Goal: Transaction & Acquisition: Purchase product/service

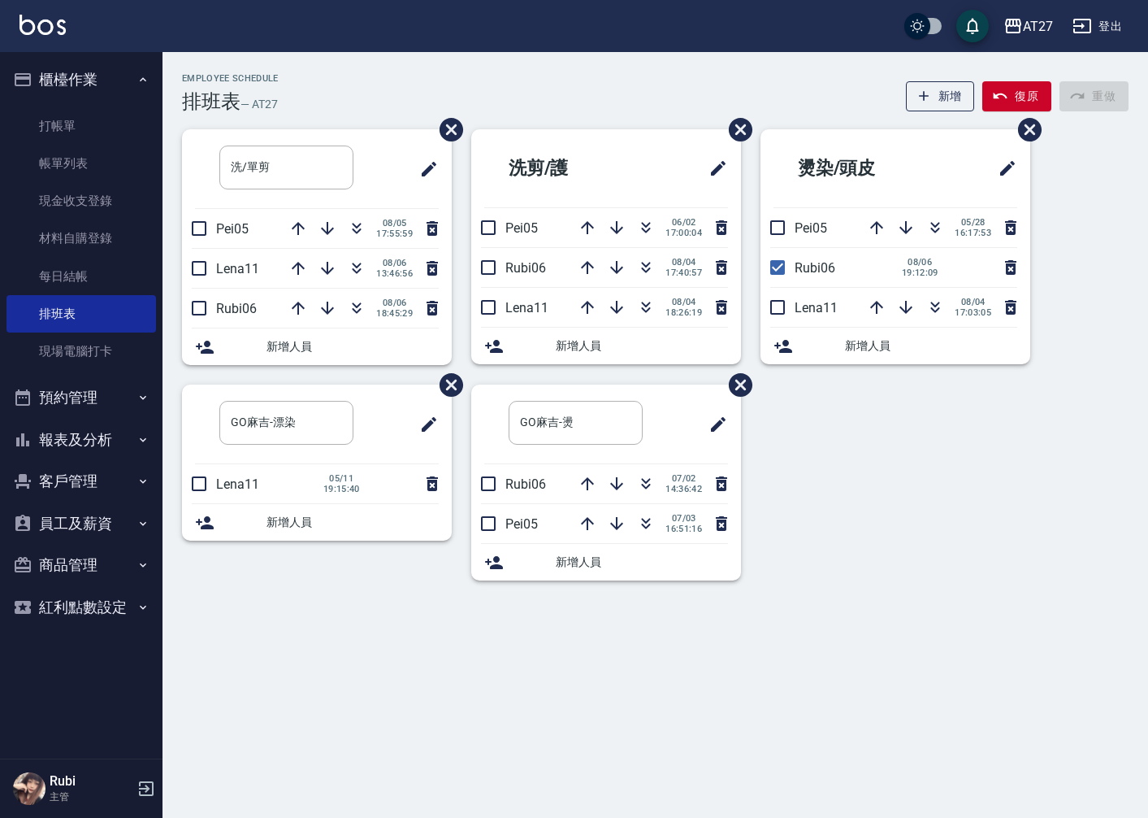
click at [380, 415] on div at bounding box center [408, 424] width 61 height 39
click at [106, 132] on link "打帳單" at bounding box center [82, 125] width 150 height 37
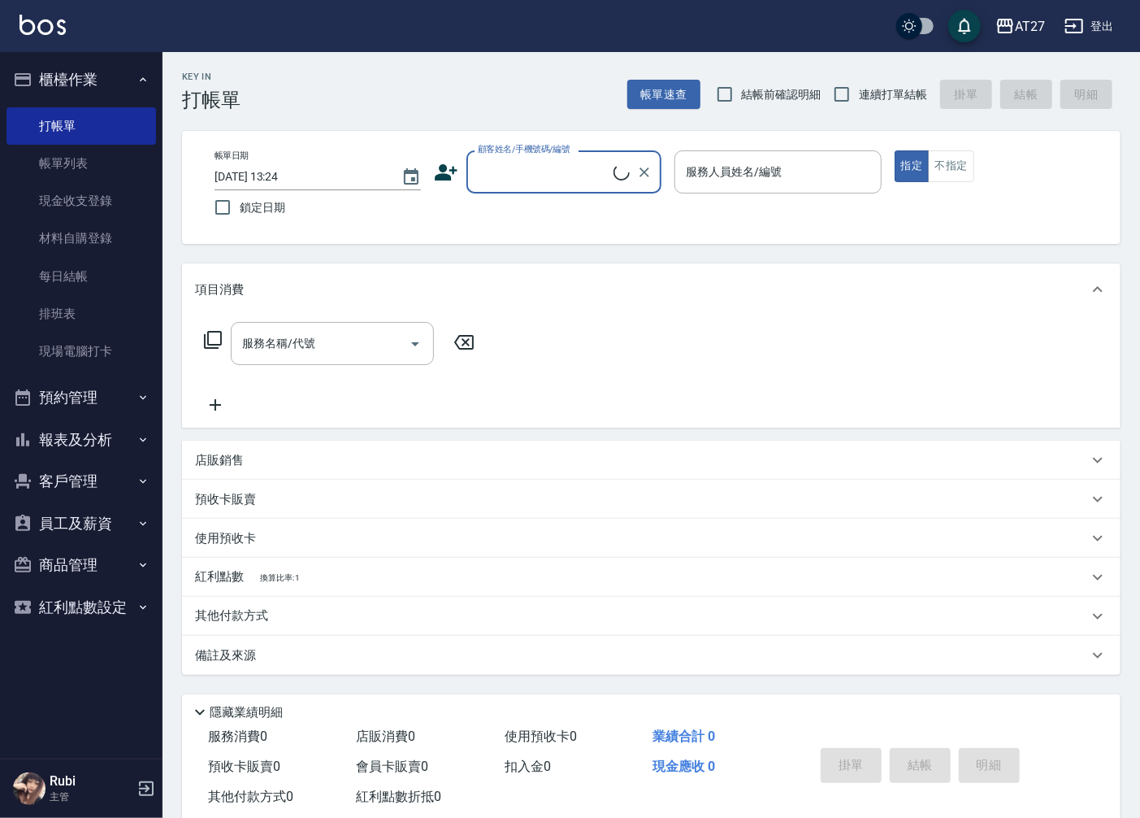
click at [494, 179] on input "顧客姓名/手機號碼/編號" at bounding box center [544, 172] width 140 height 28
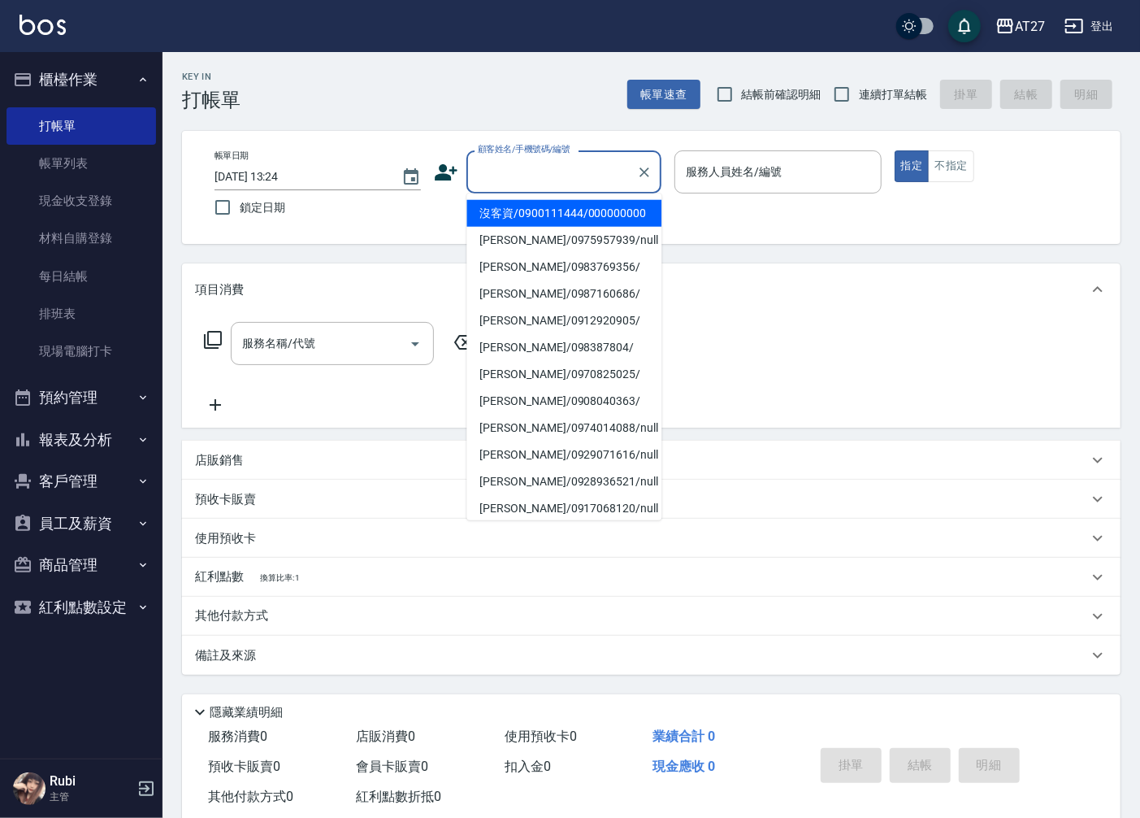
click at [498, 217] on li "沒客資/0900111444/000000000" at bounding box center [563, 213] width 195 height 27
type input "沒客資/0900111444/000000000"
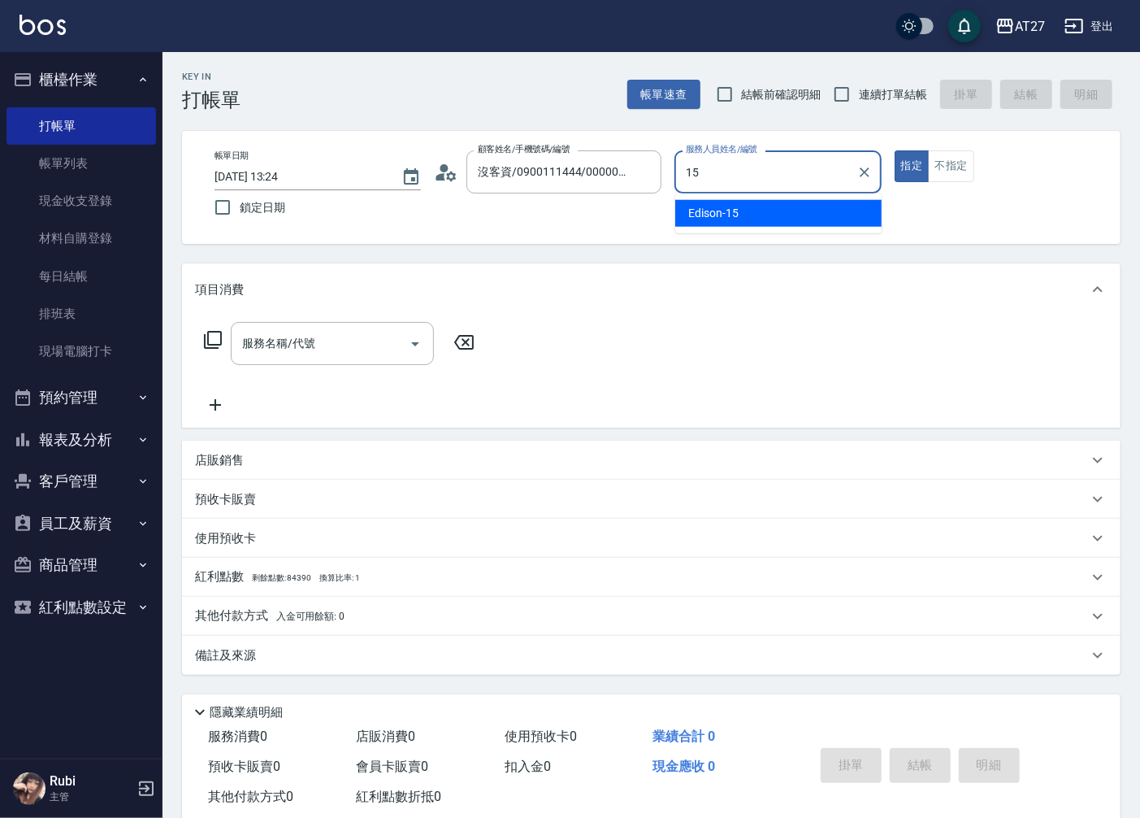
type input "Edison-15"
type button "true"
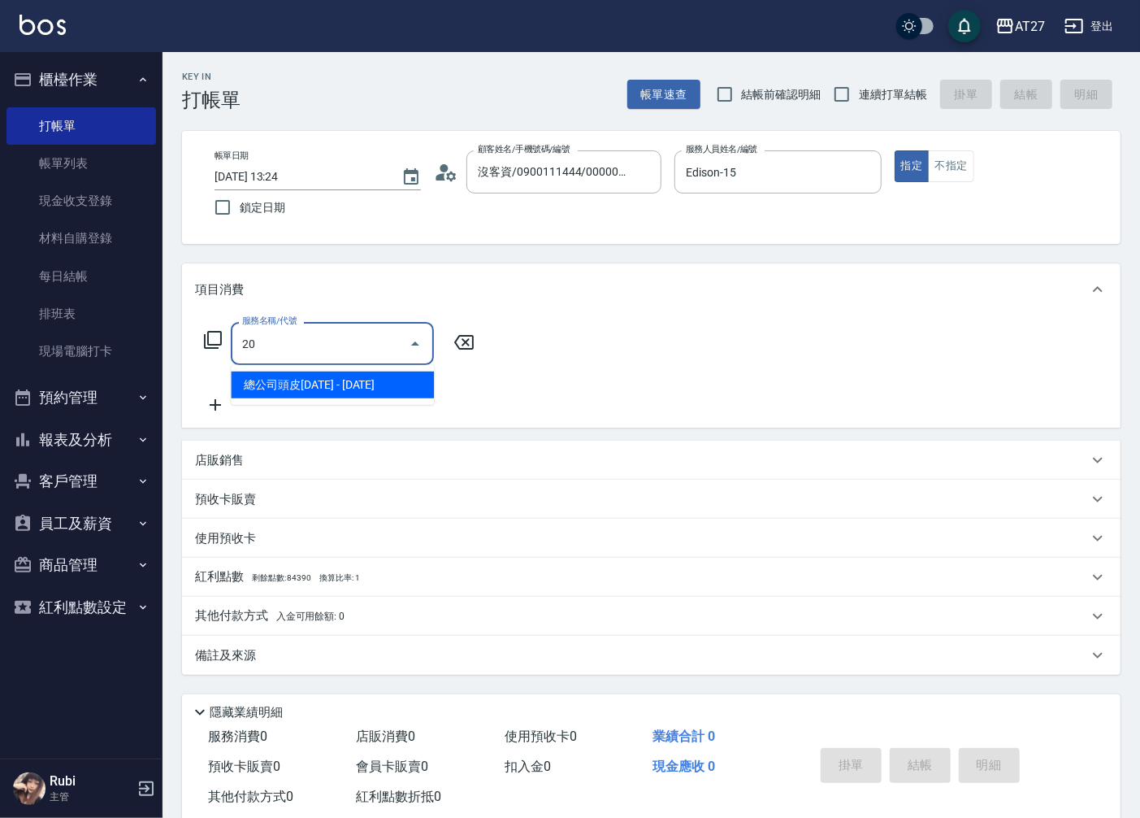
type input "201"
type input "20"
type input "洗髮(201)"
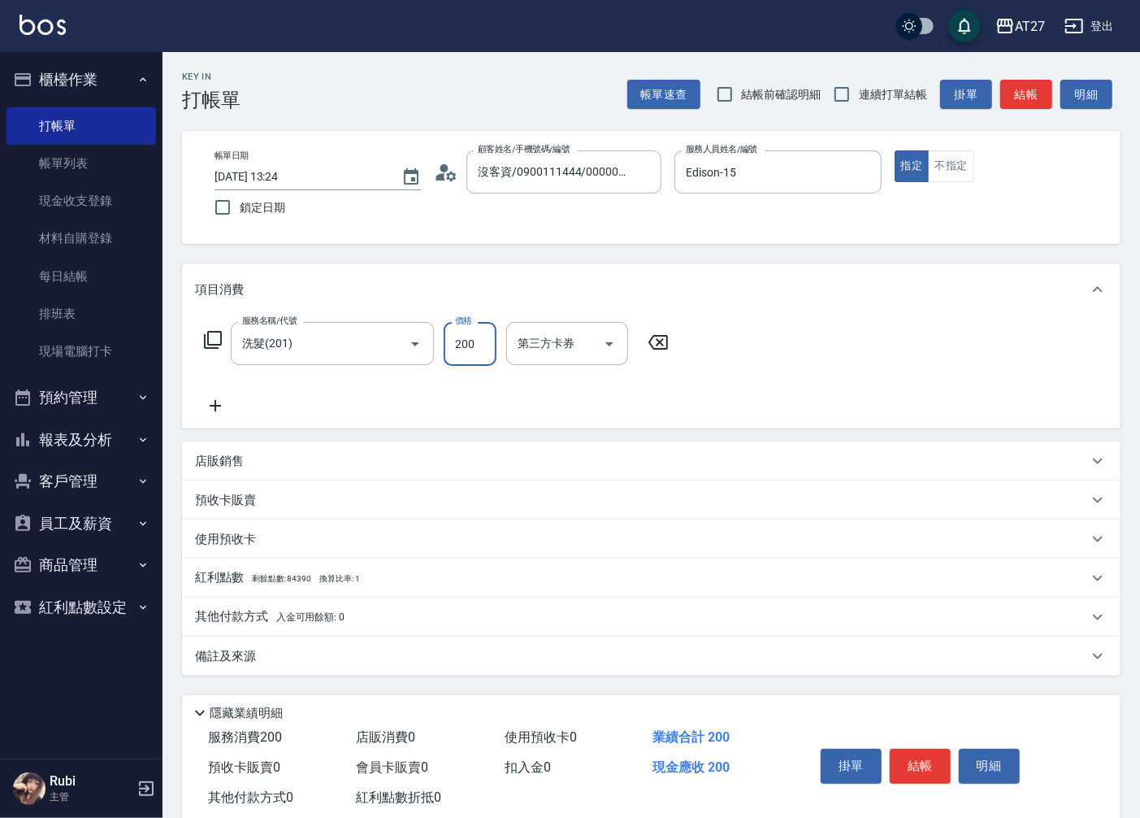
type input "0"
type input "30"
type input "300"
type input "鯨魚-12"
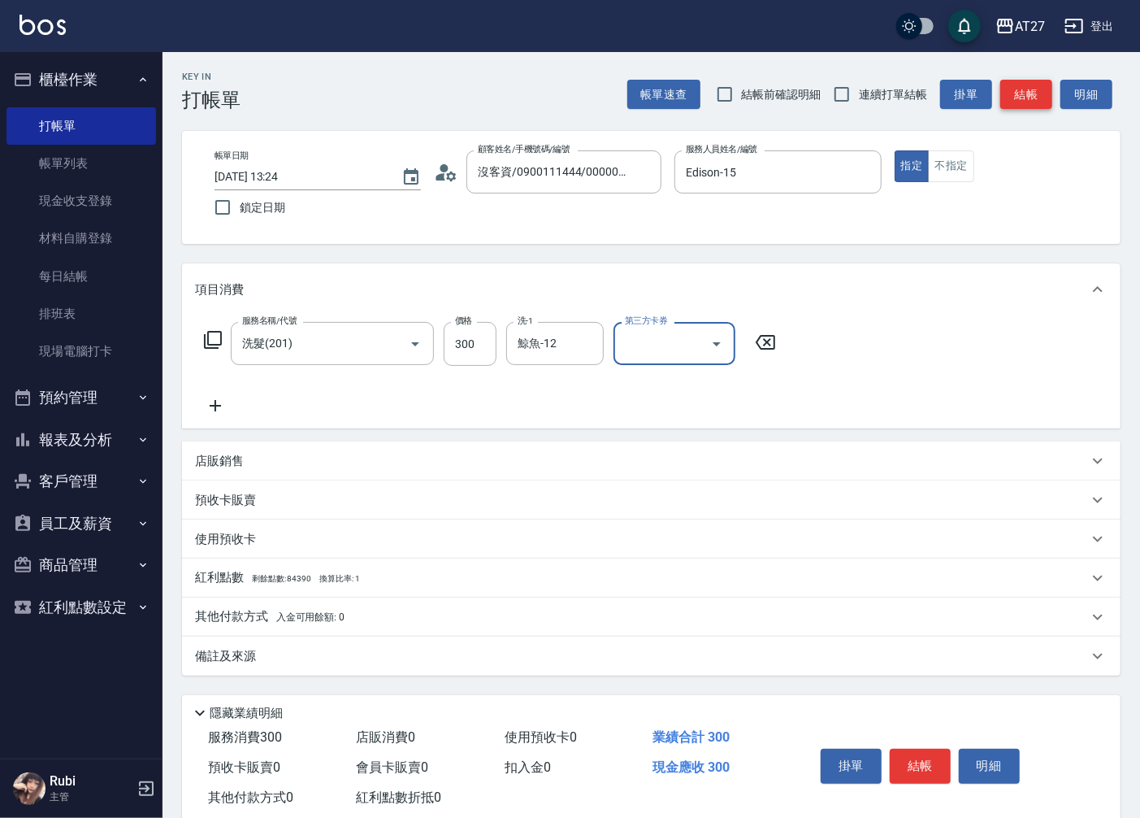
click at [1029, 101] on button "結帳" at bounding box center [1026, 95] width 52 height 30
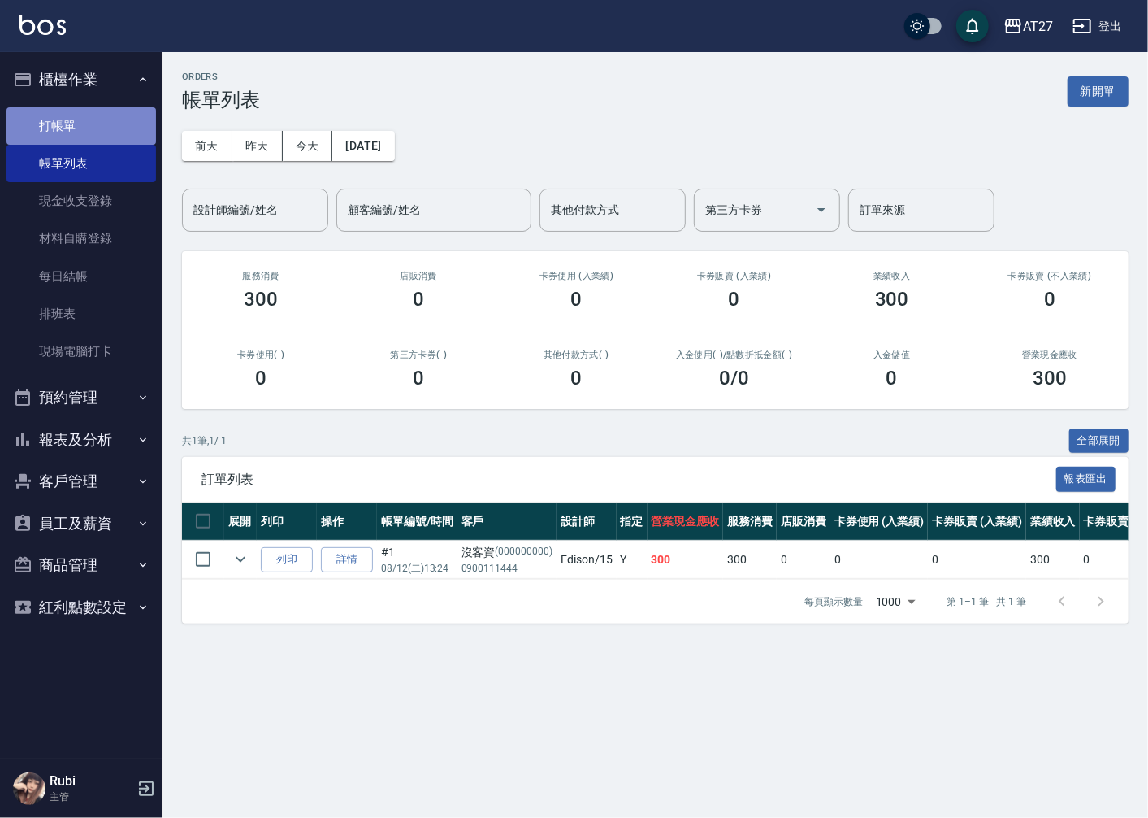
click at [99, 125] on link "打帳單" at bounding box center [82, 125] width 150 height 37
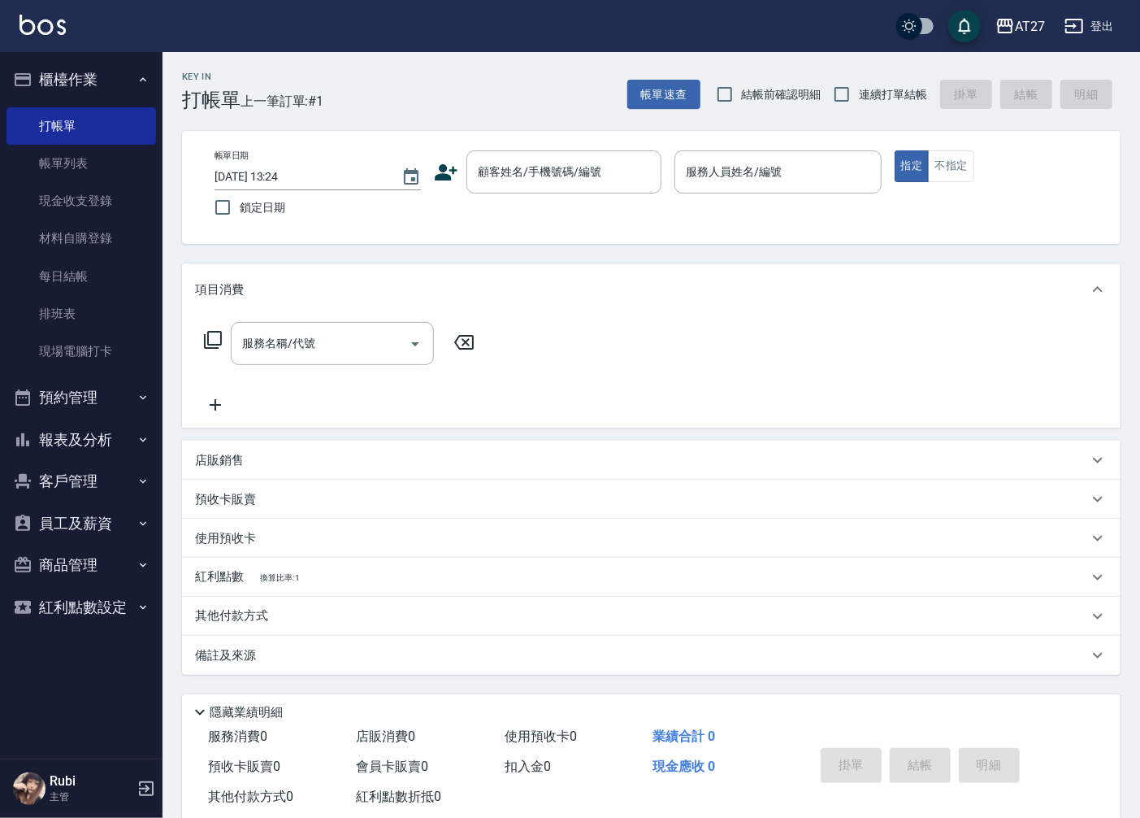
click at [871, 92] on span "連續打單結帳" at bounding box center [893, 94] width 68 height 17
click at [859, 92] on input "連續打單結帳" at bounding box center [842, 94] width 34 height 34
checkbox input "true"
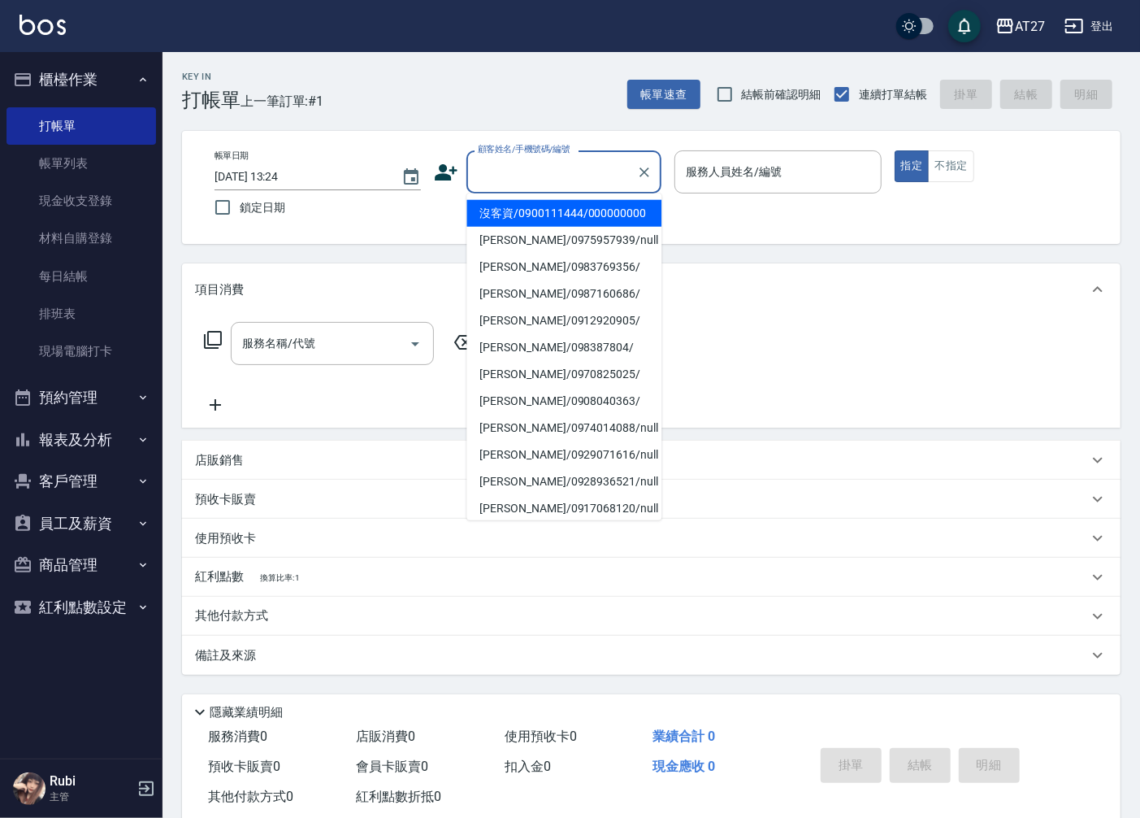
click at [614, 159] on input "顧客姓名/手機號碼/編號" at bounding box center [552, 172] width 156 height 28
click at [543, 227] on li "沒客資/0900111444/000000000" at bounding box center [563, 213] width 195 height 27
type input "沒客資/0900111444/000000000"
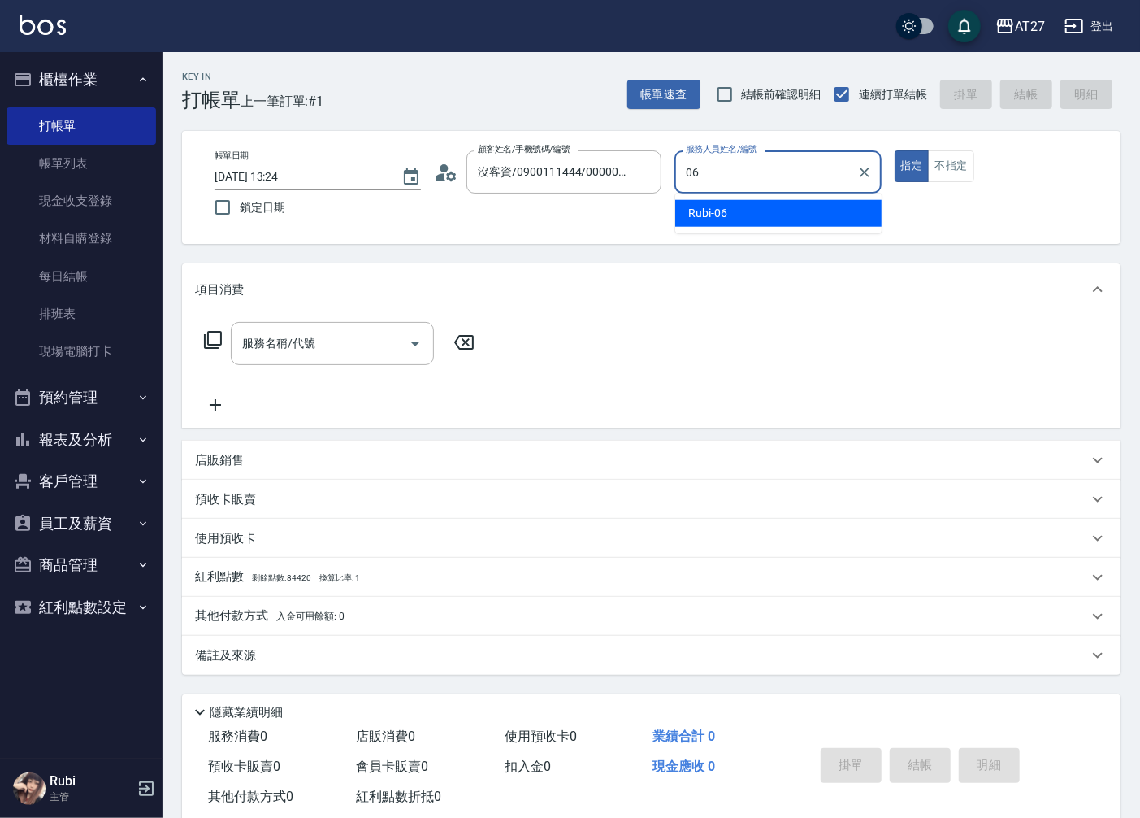
type input "Rubi-06"
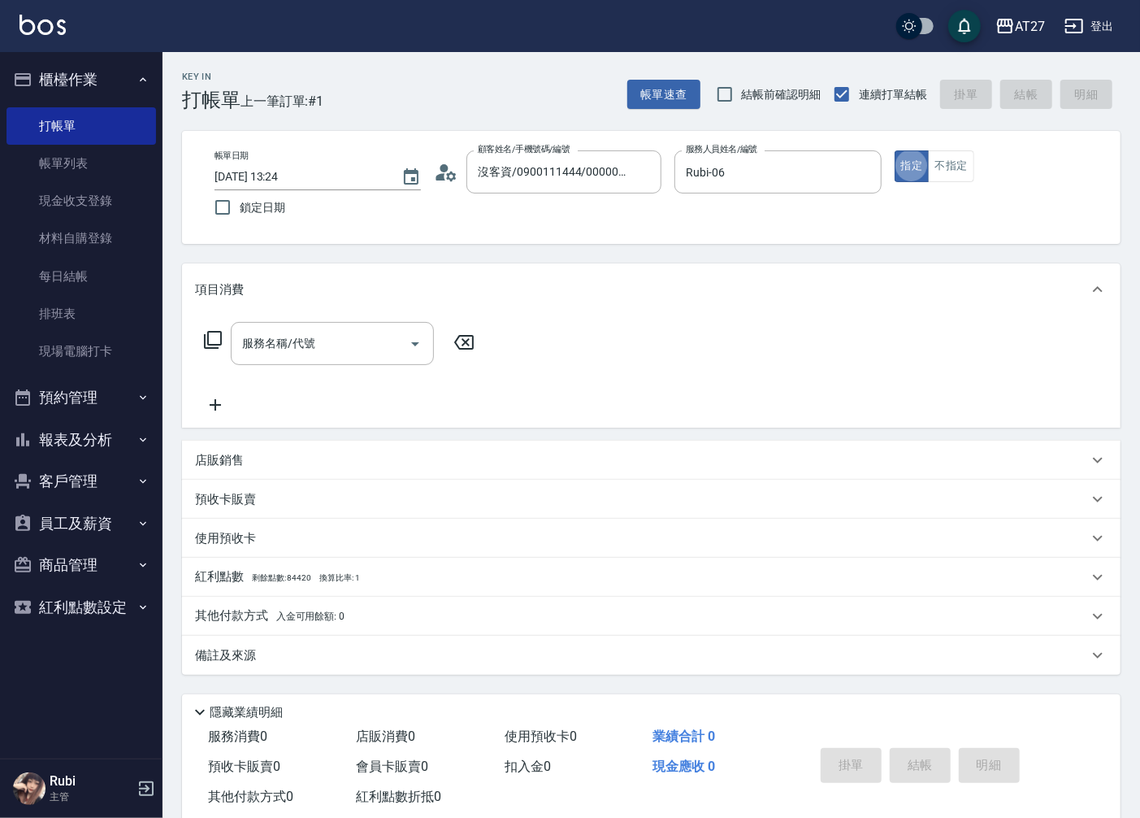
type button "true"
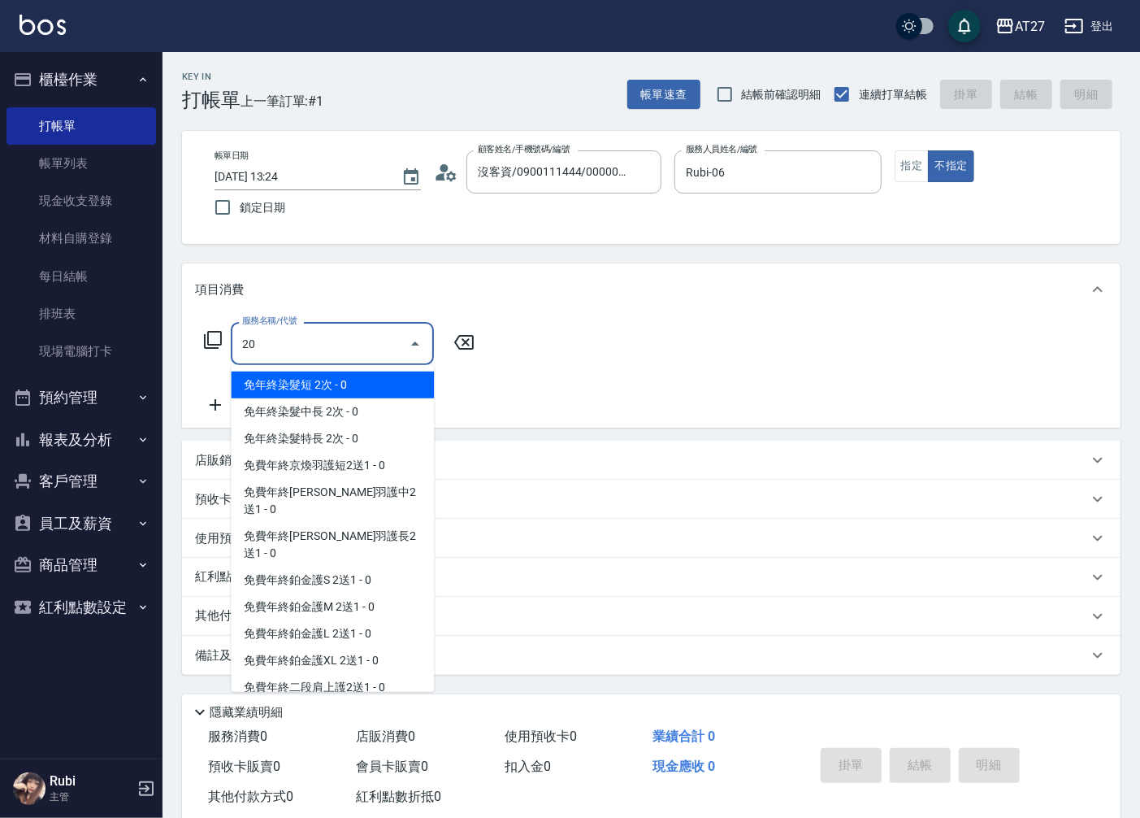
type input "201"
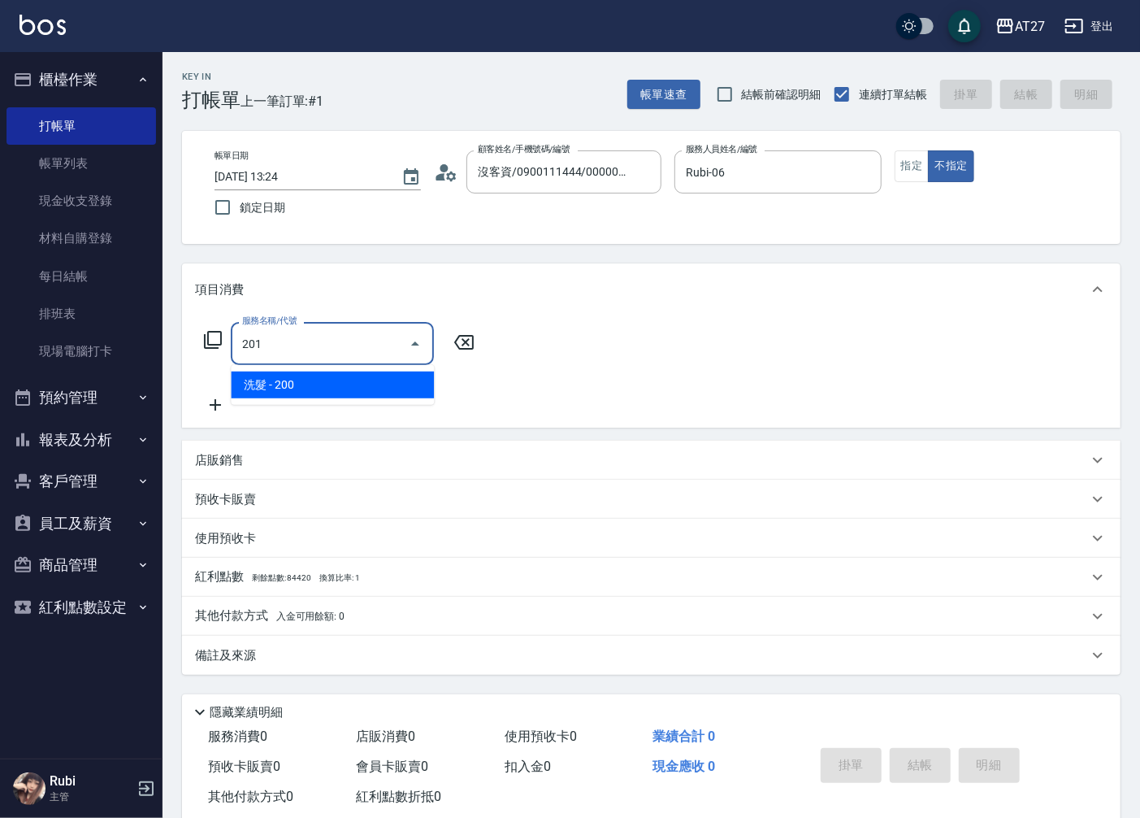
type input "20"
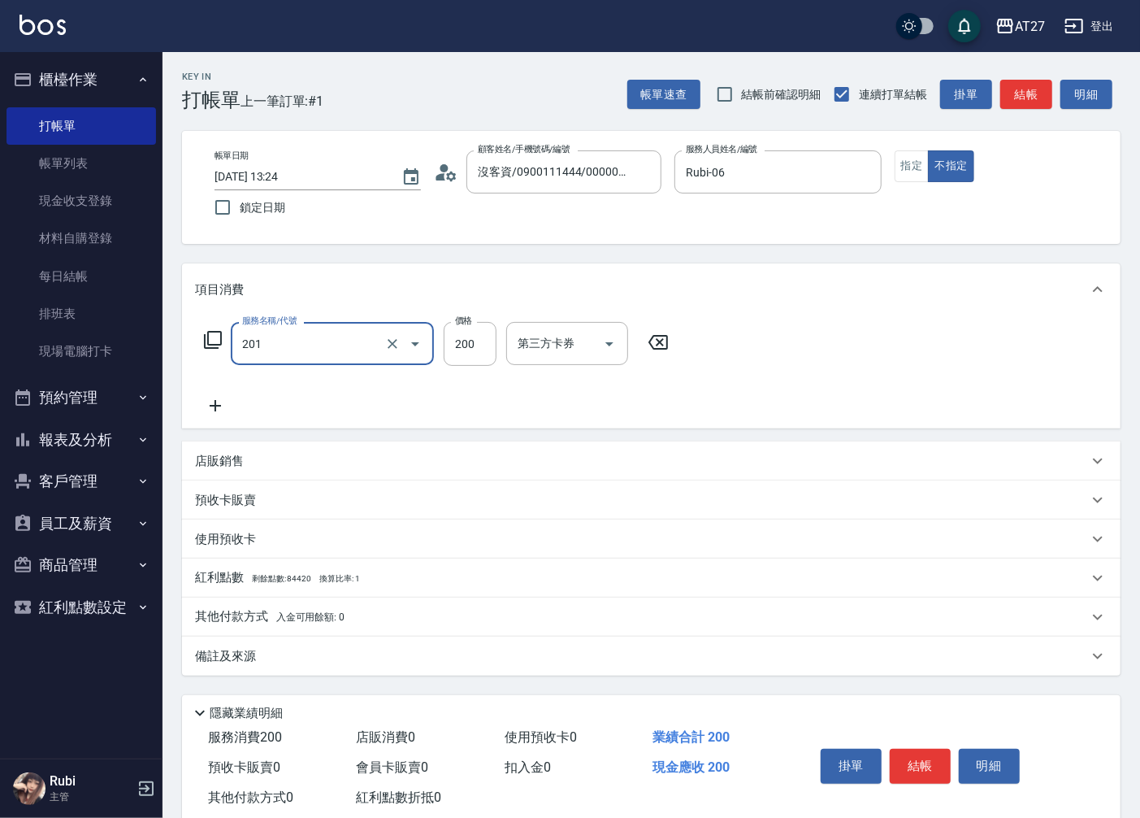
type input "洗髮(201)"
type input "0"
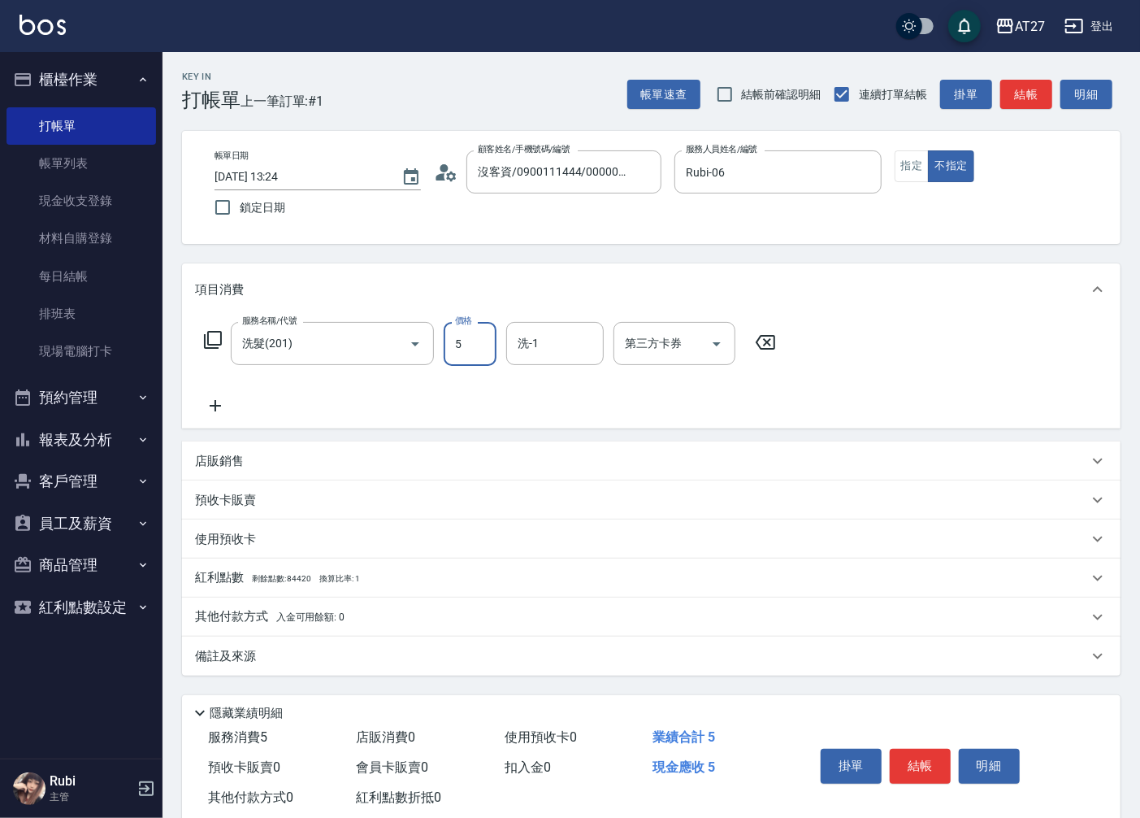
type input "50"
type input "500"
click at [1020, 104] on button "結帳" at bounding box center [1026, 95] width 52 height 30
type input "0"
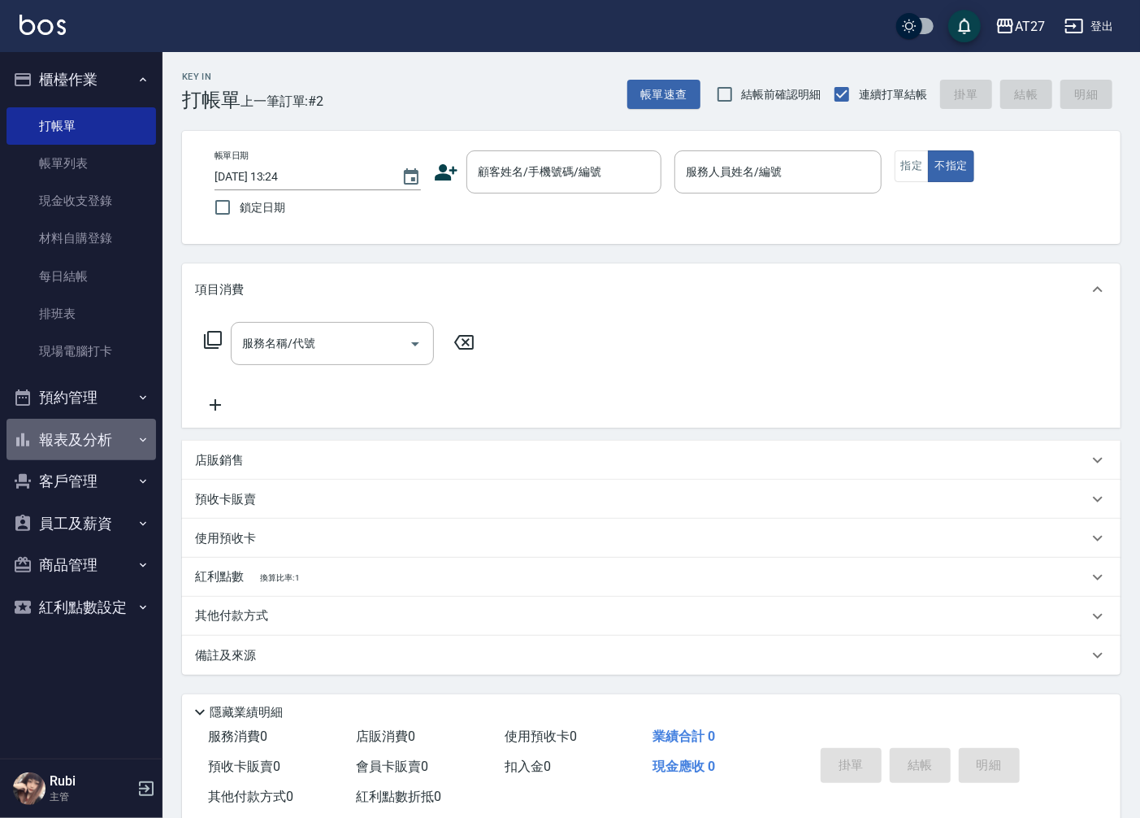
click at [112, 436] on button "報表及分析" at bounding box center [82, 440] width 150 height 42
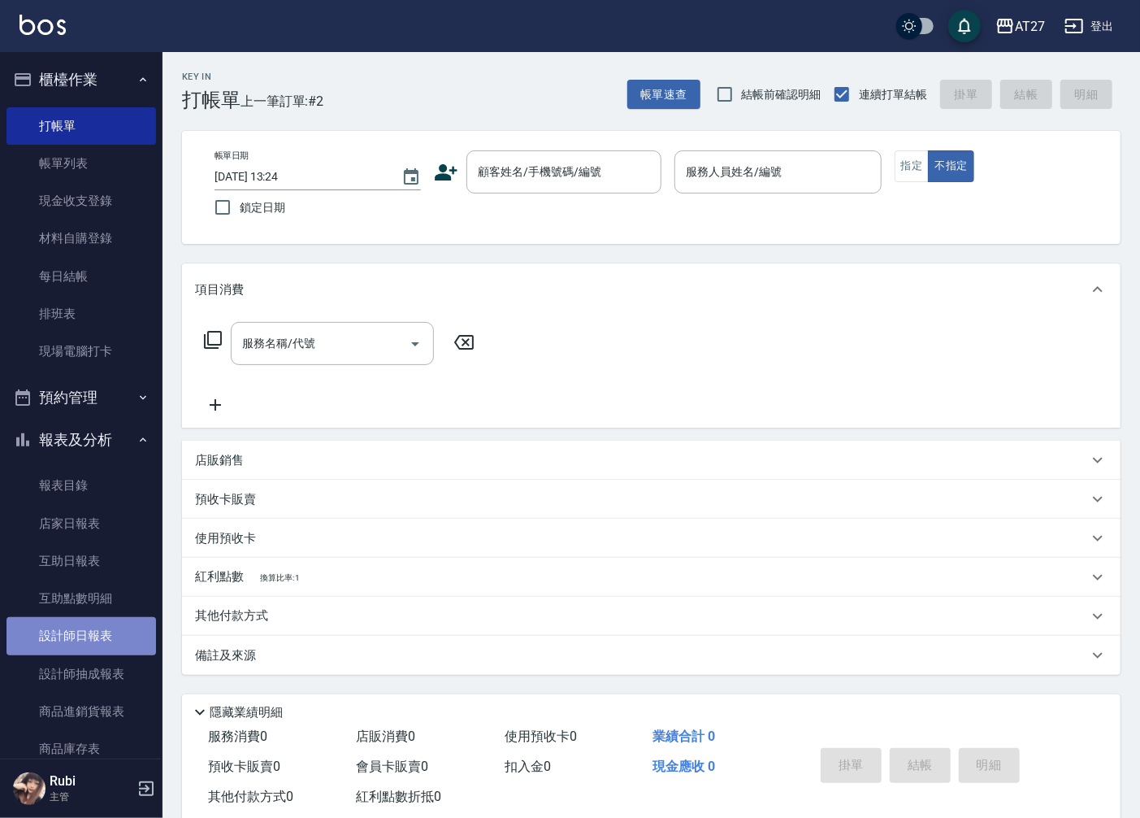
click at [88, 626] on link "設計師日報表" at bounding box center [82, 635] width 150 height 37
